Goal: Information Seeking & Learning: Learn about a topic

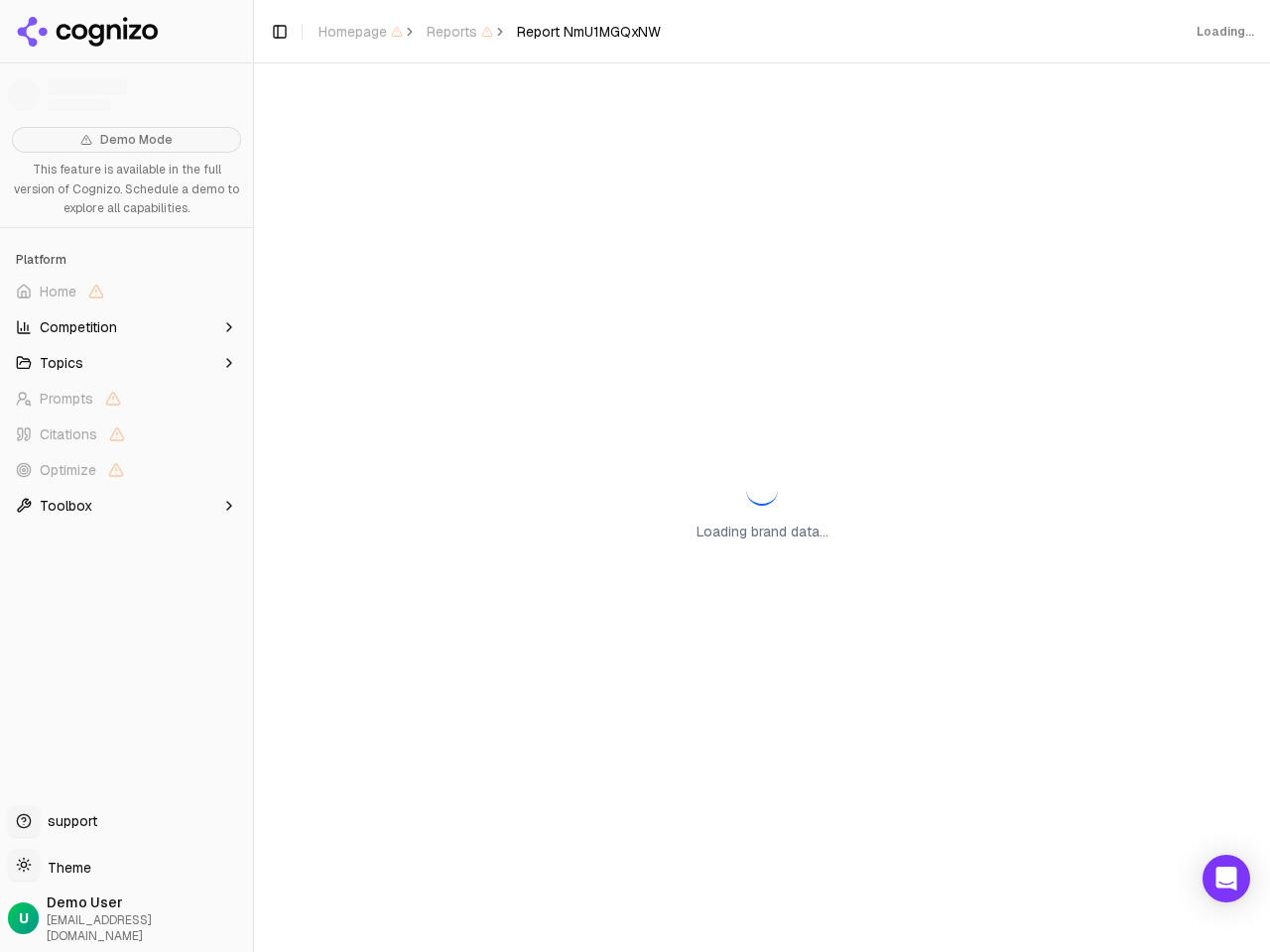
click at [635, 476] on div "Loading brand data..." at bounding box center [762, 508] width 1016 height 889
click at [127, 292] on span "Home" at bounding box center [127, 292] width 237 height 32
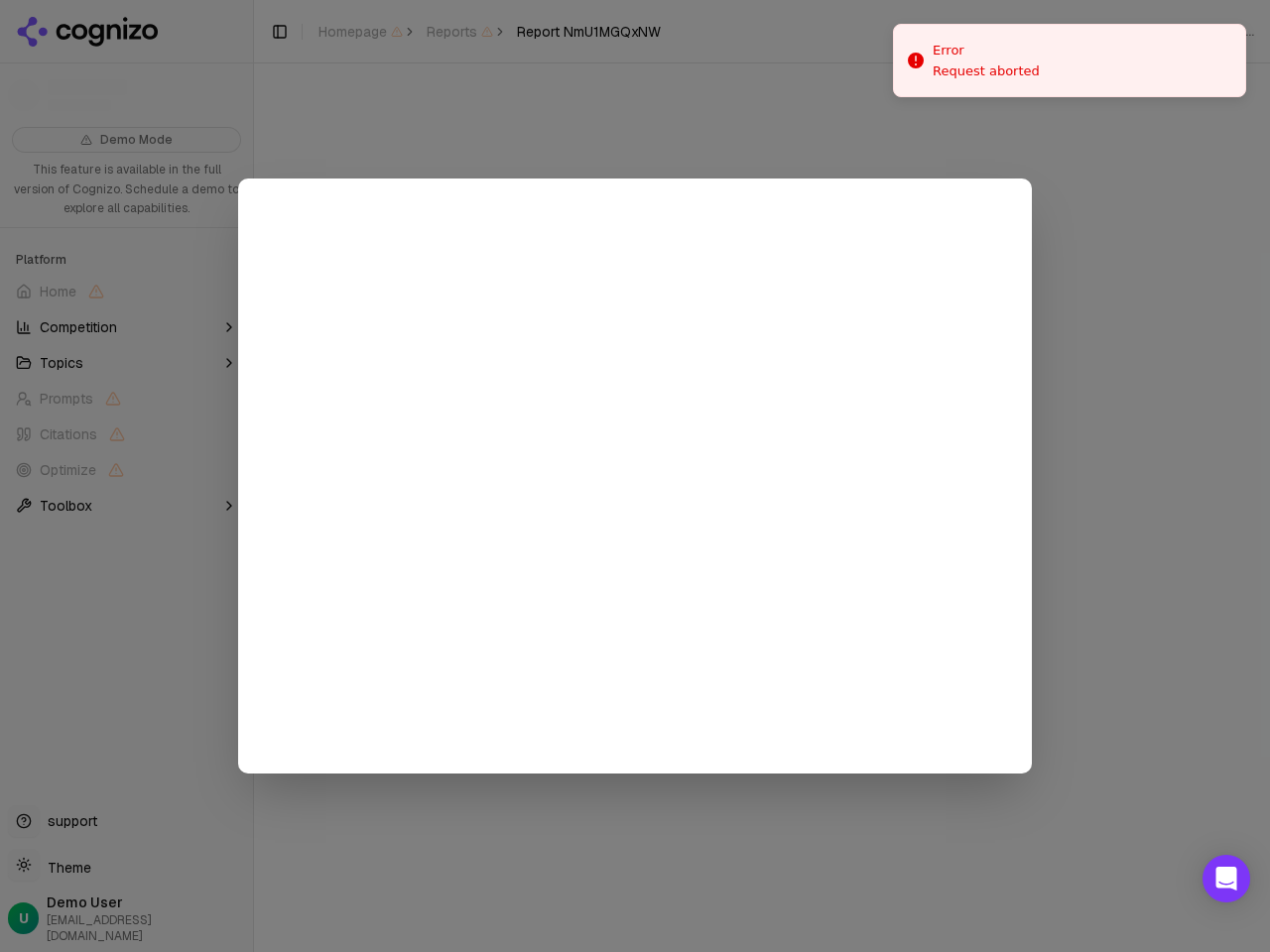
click at [127, 328] on div at bounding box center [635, 476] width 1270 height 952
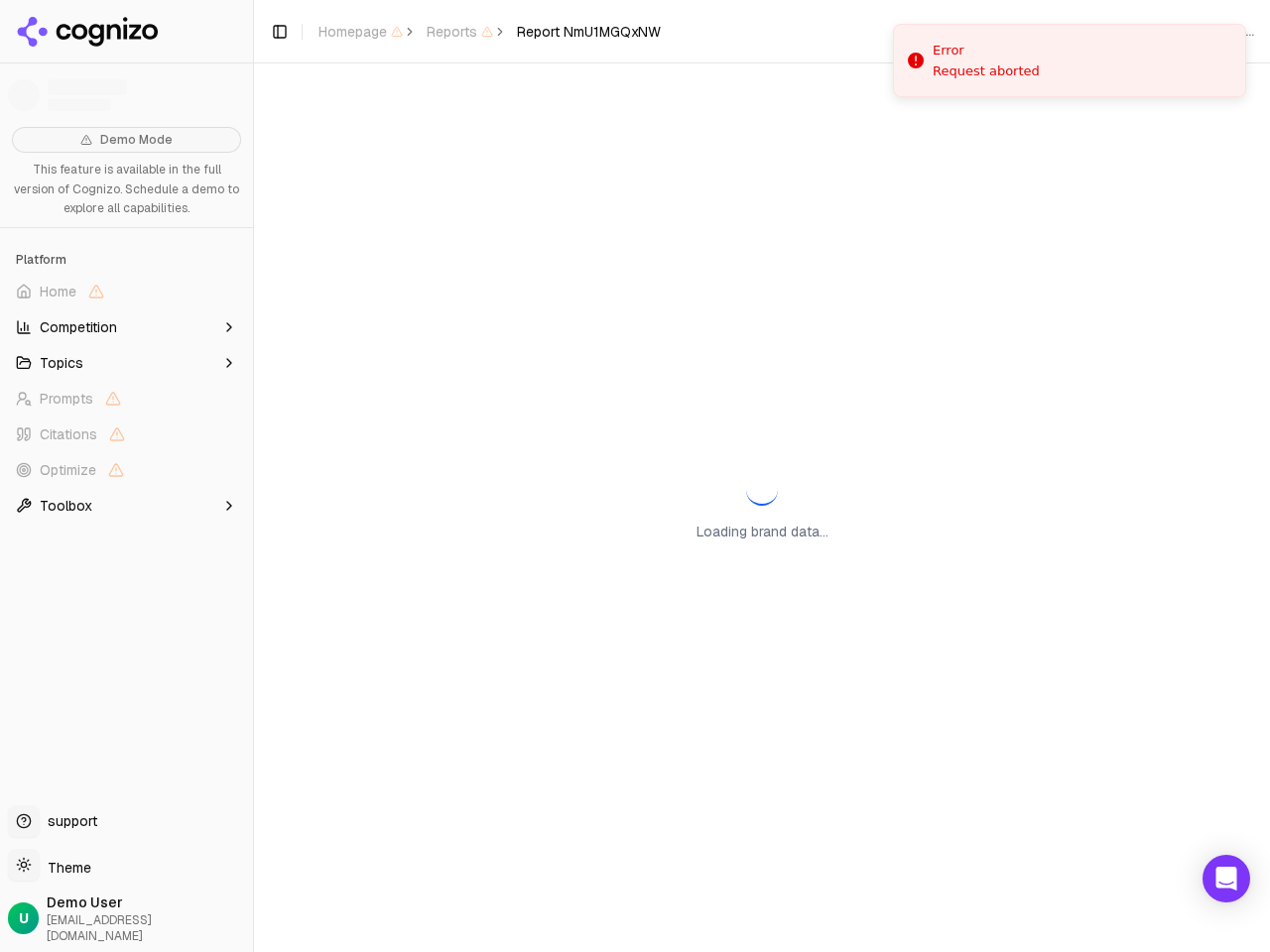
click at [127, 363] on button "Topics" at bounding box center [127, 363] width 237 height 32
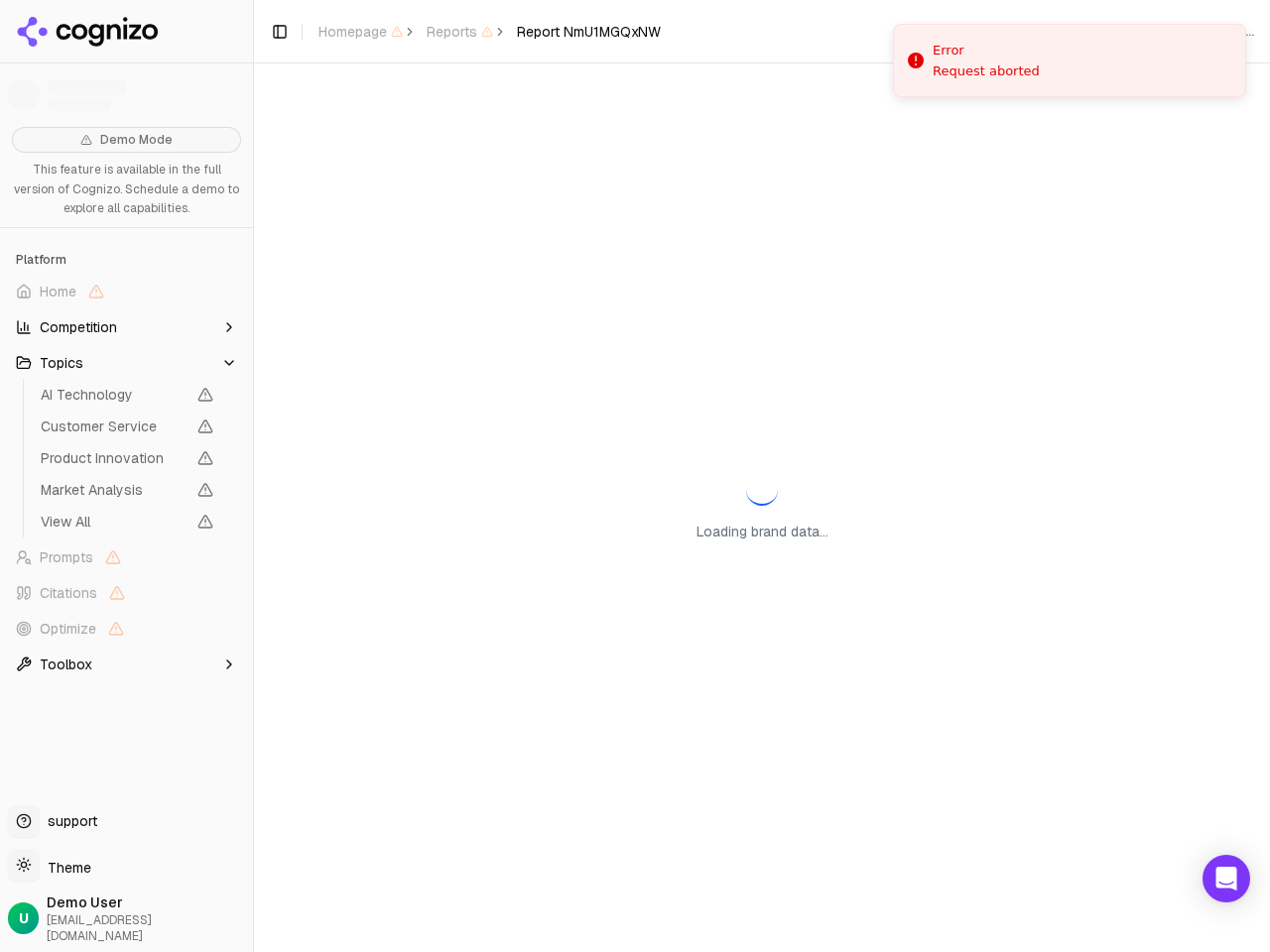
click at [127, 399] on span "AI Technology" at bounding box center [113, 395] width 144 height 20
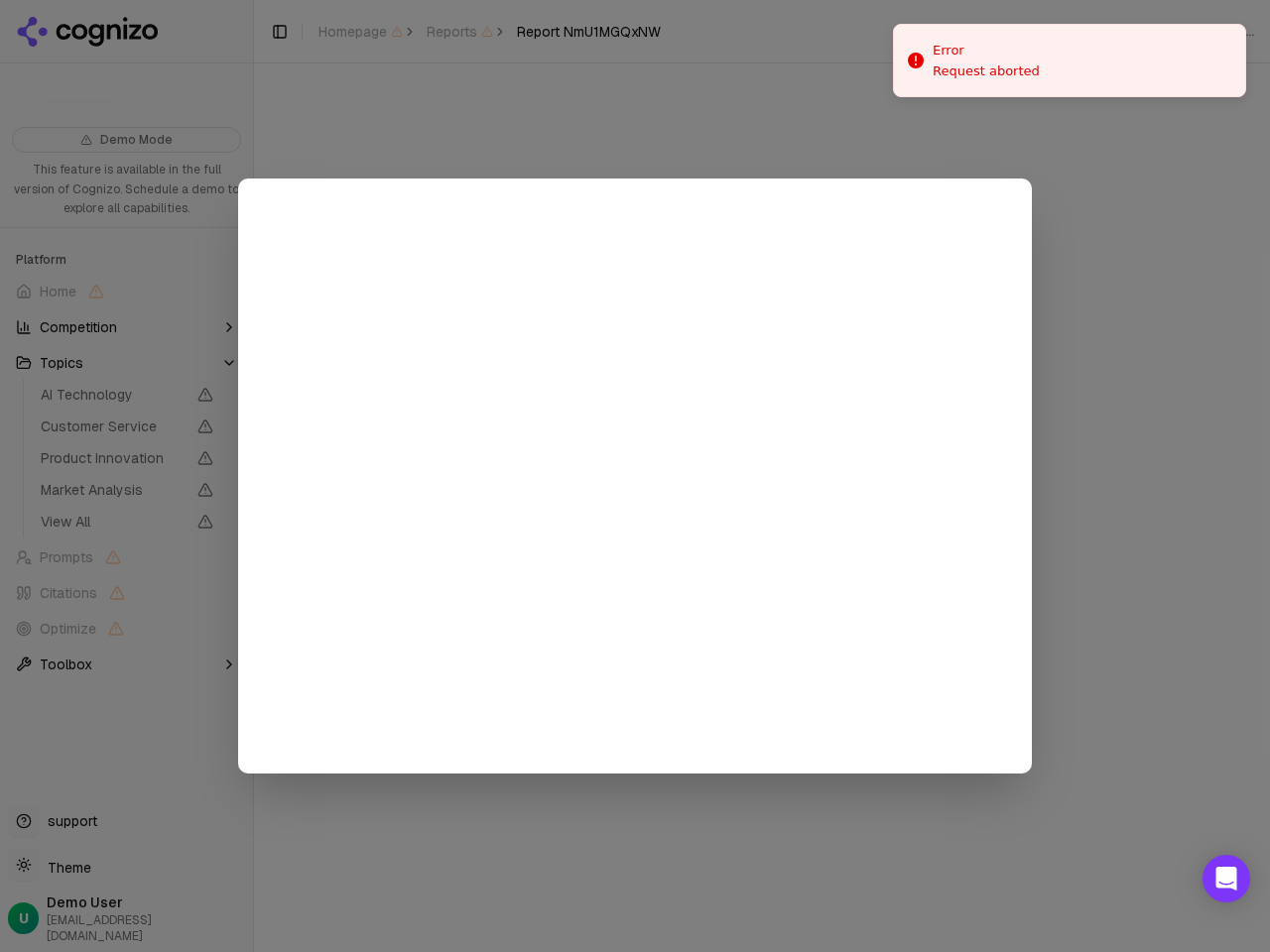
click at [127, 434] on div at bounding box center [635, 476] width 1270 height 952
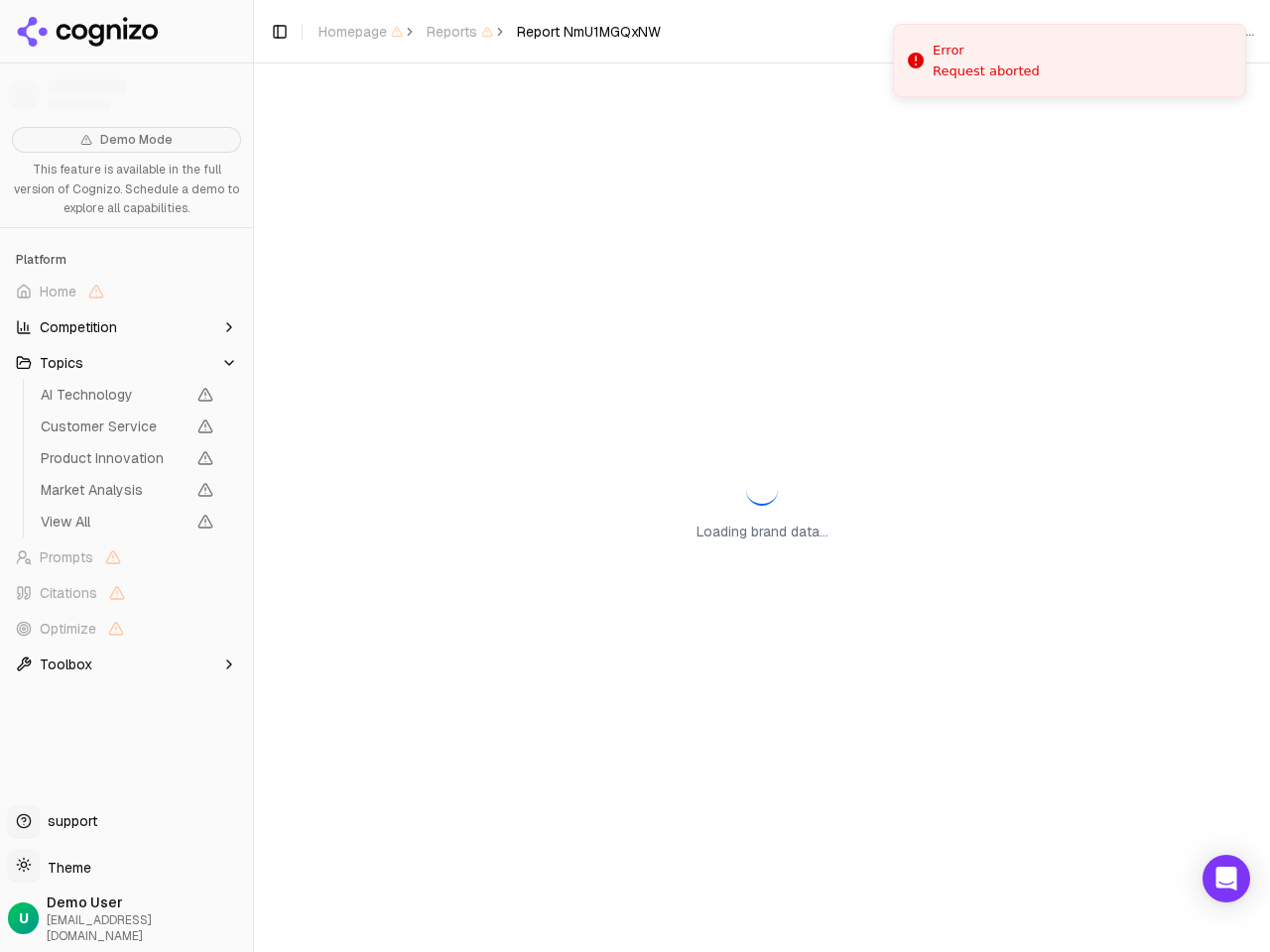
click at [127, 470] on span "Product Innovation" at bounding box center [127, 458] width 188 height 28
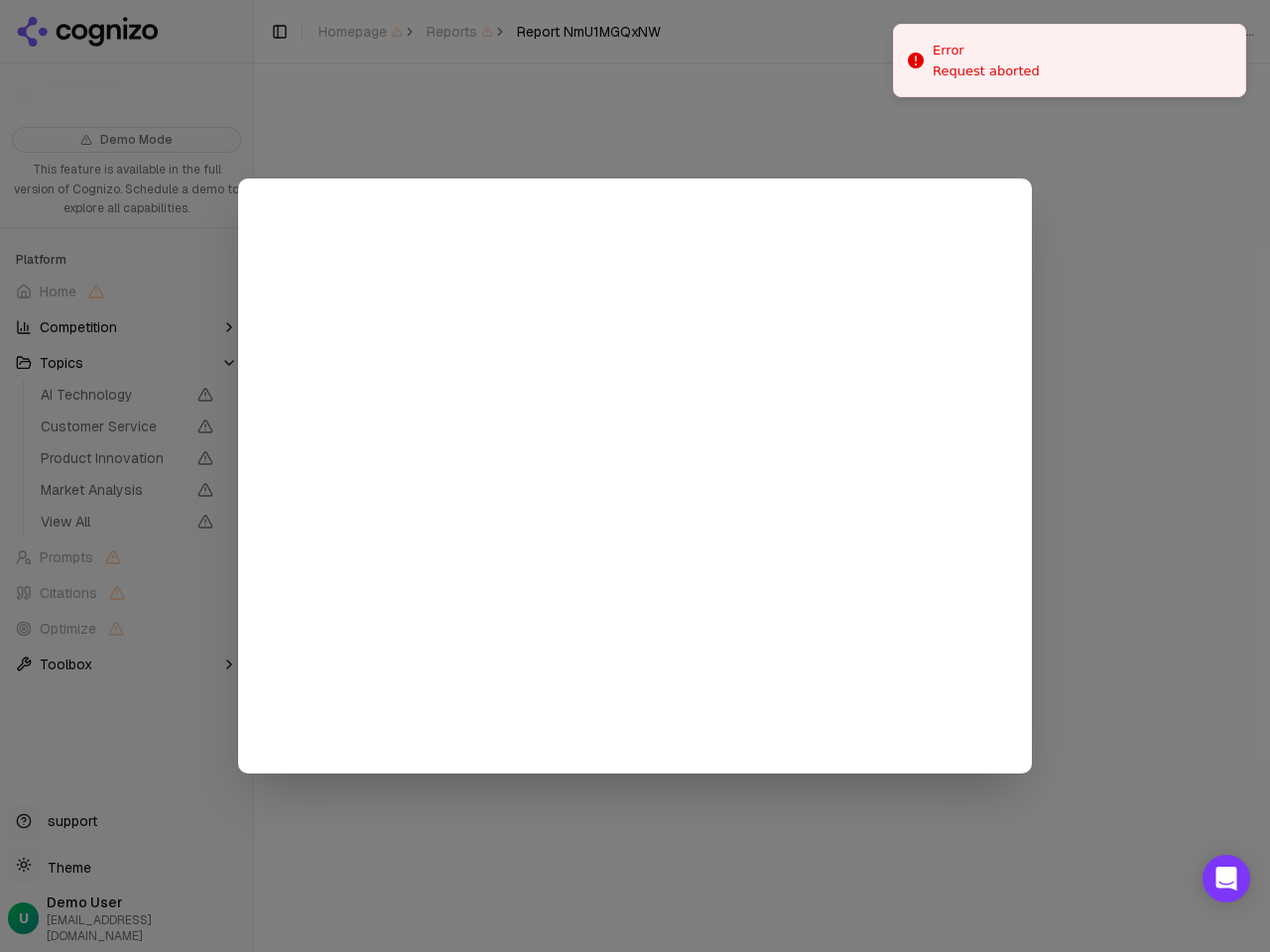
click at [127, 506] on div at bounding box center [635, 476] width 1270 height 952
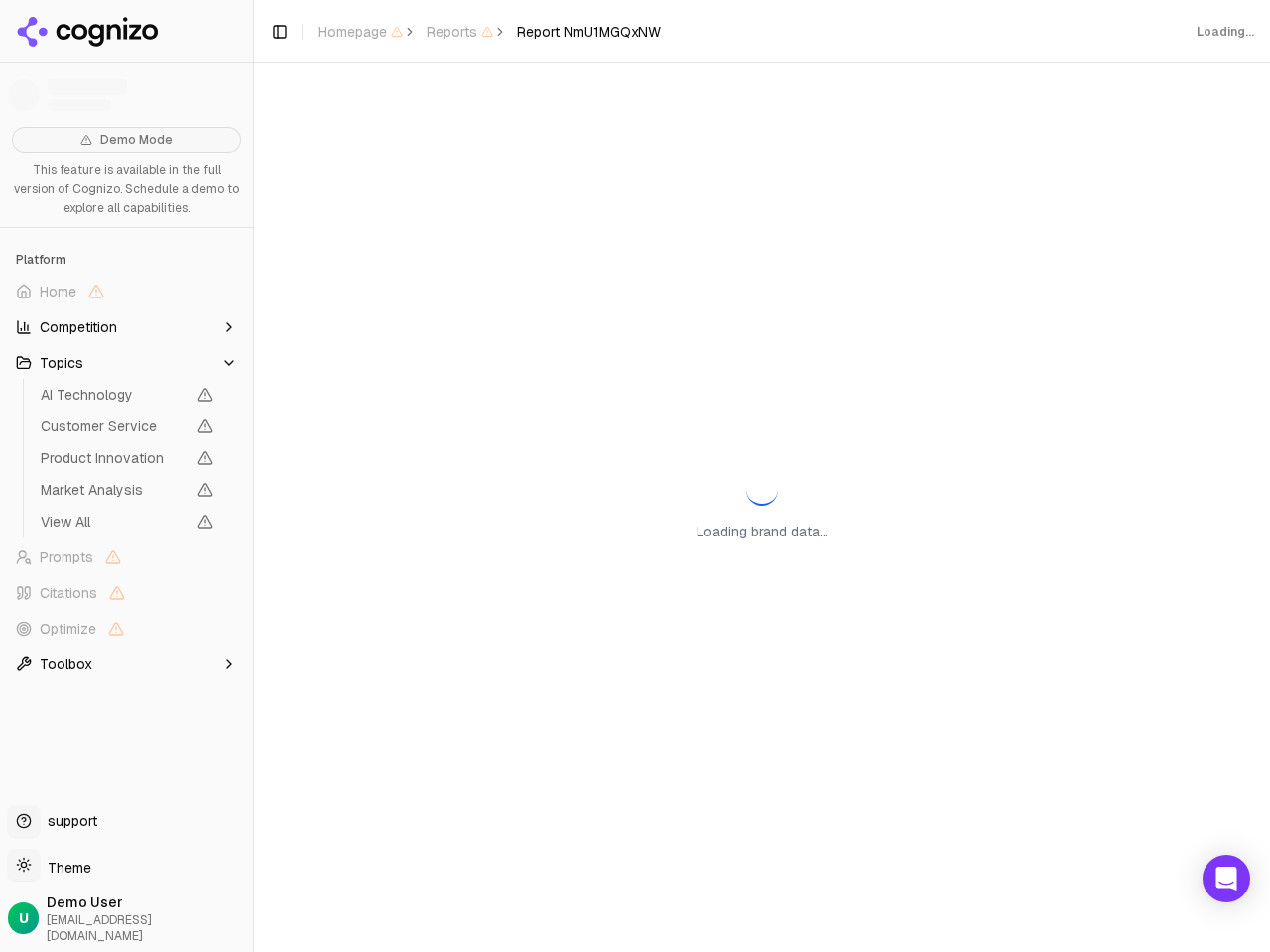
click at [253, 476] on button "Toggle Sidebar" at bounding box center [253, 476] width 16 height 952
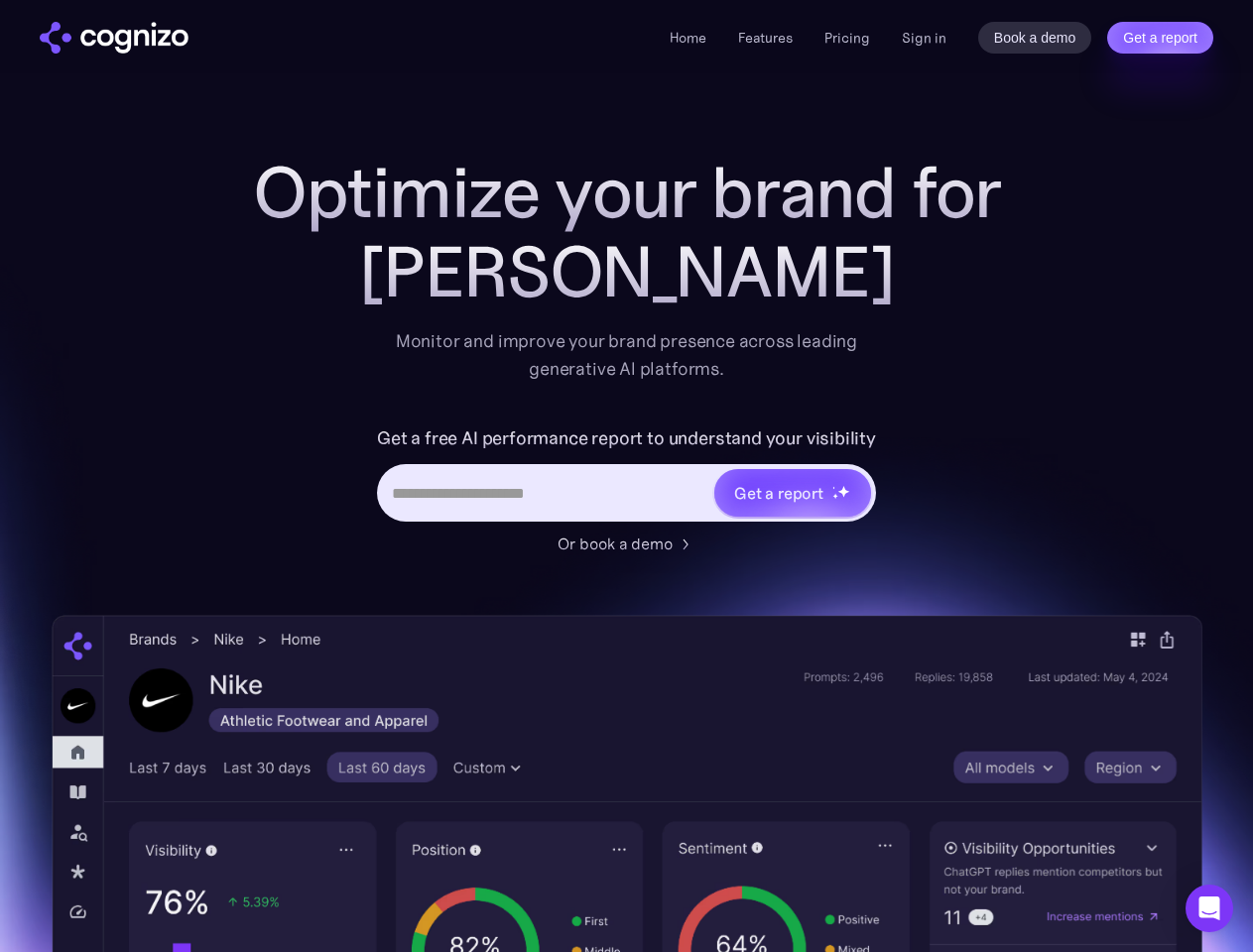
click at [1160, 38] on link "Get a report" at bounding box center [1160, 38] width 107 height 32
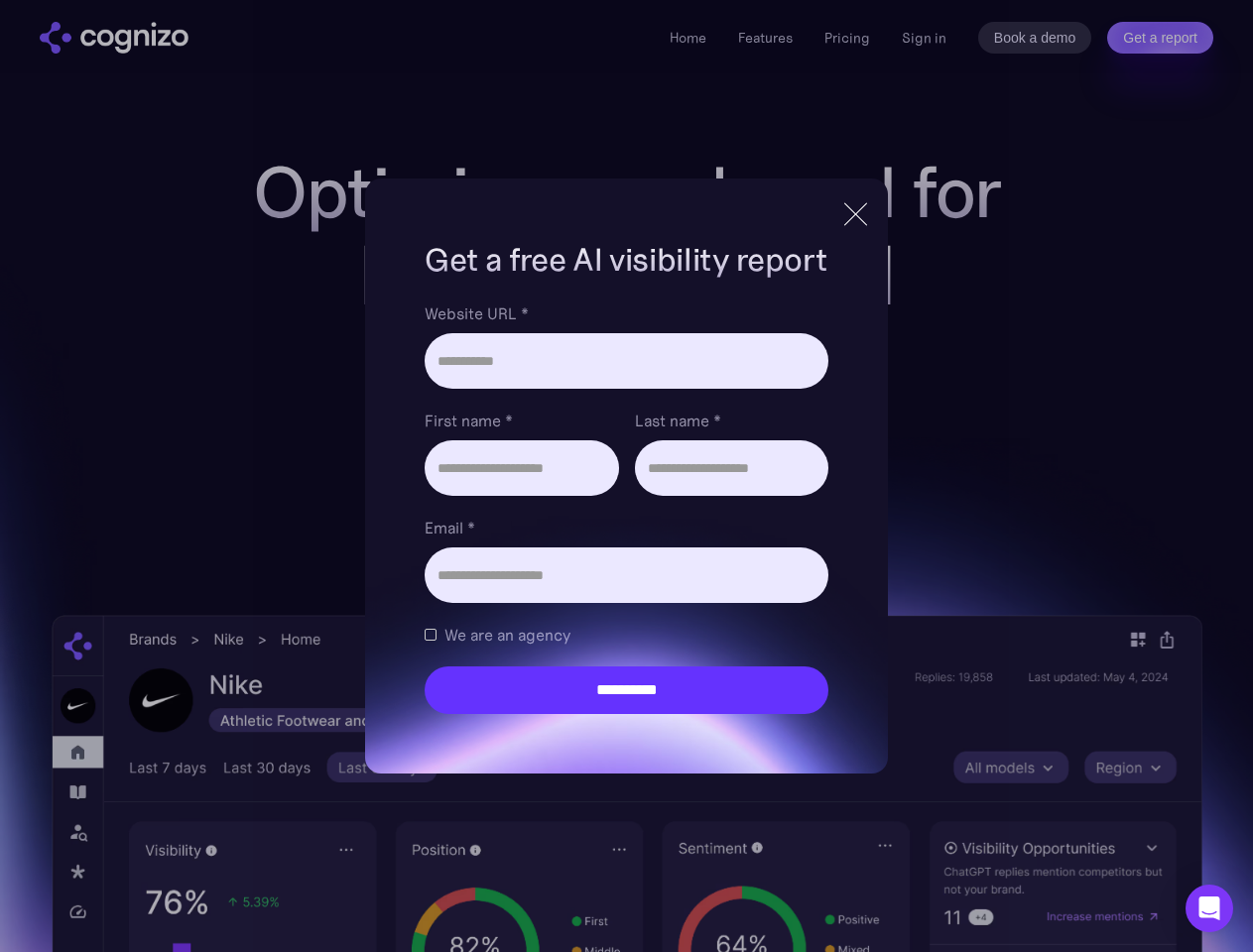
click at [792, 493] on input "Last name *" at bounding box center [732, 468] width 193 height 56
click at [1209, 909] on icon "Open Intercom Messenger" at bounding box center [1209, 909] width 21 height 24
